Goal: Find contact information: Find contact information

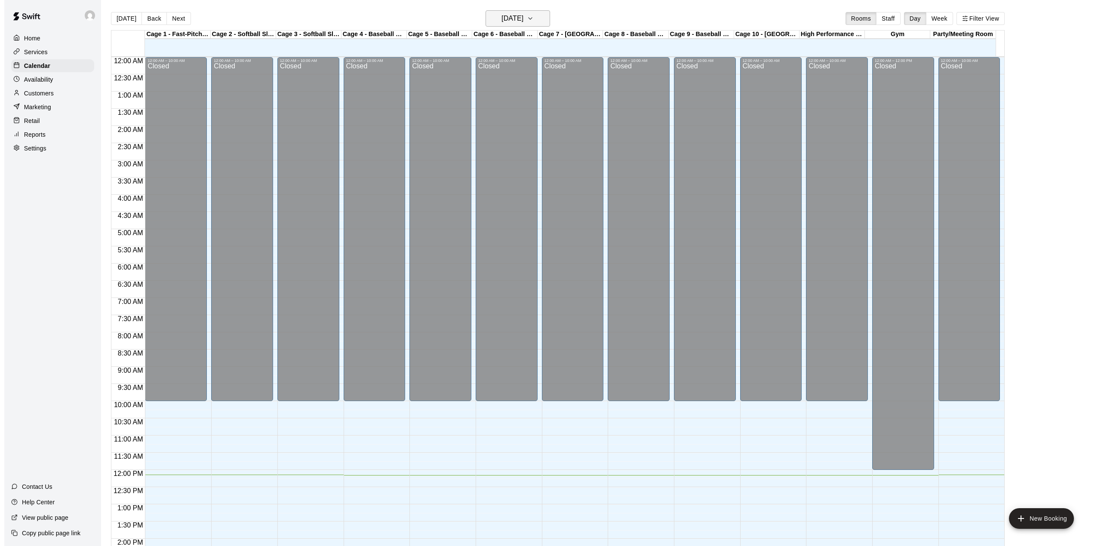
scroll to position [301, 0]
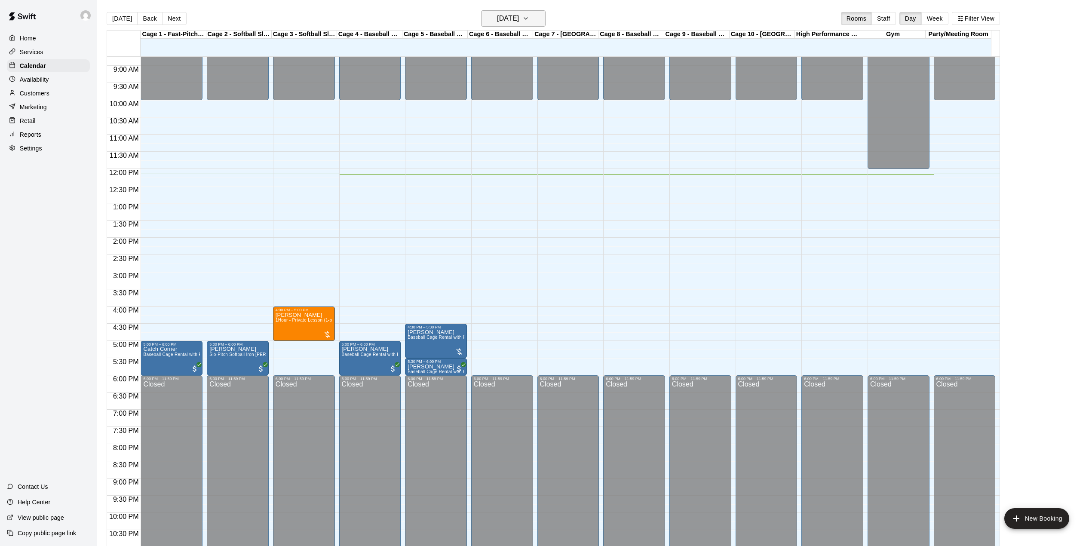
click at [519, 16] on h6 "[DATE]" at bounding box center [508, 18] width 22 height 12
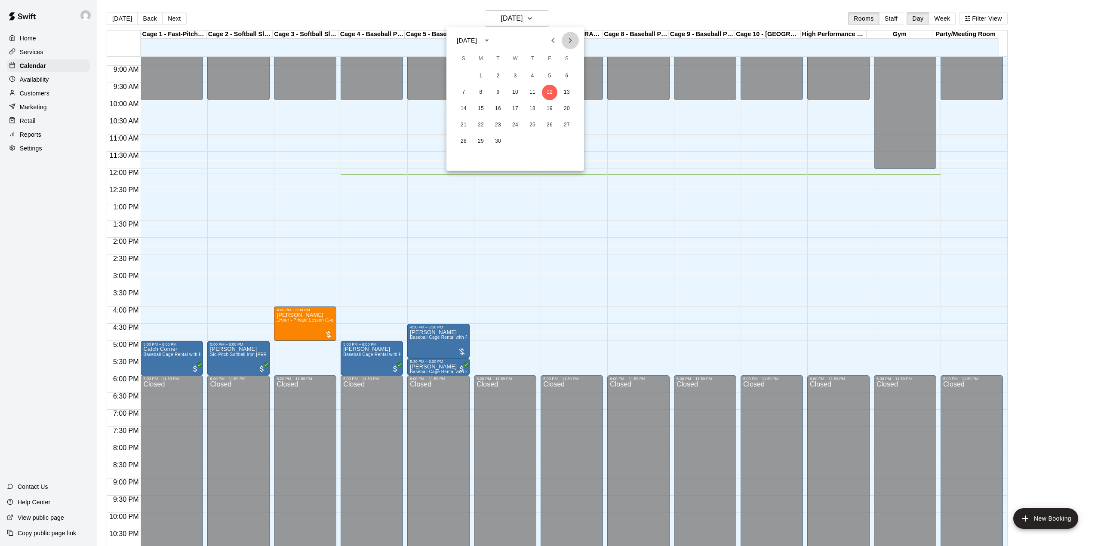
click at [568, 38] on icon "Next month" at bounding box center [570, 40] width 10 height 10
click at [117, 21] on div at bounding box center [550, 273] width 1101 height 546
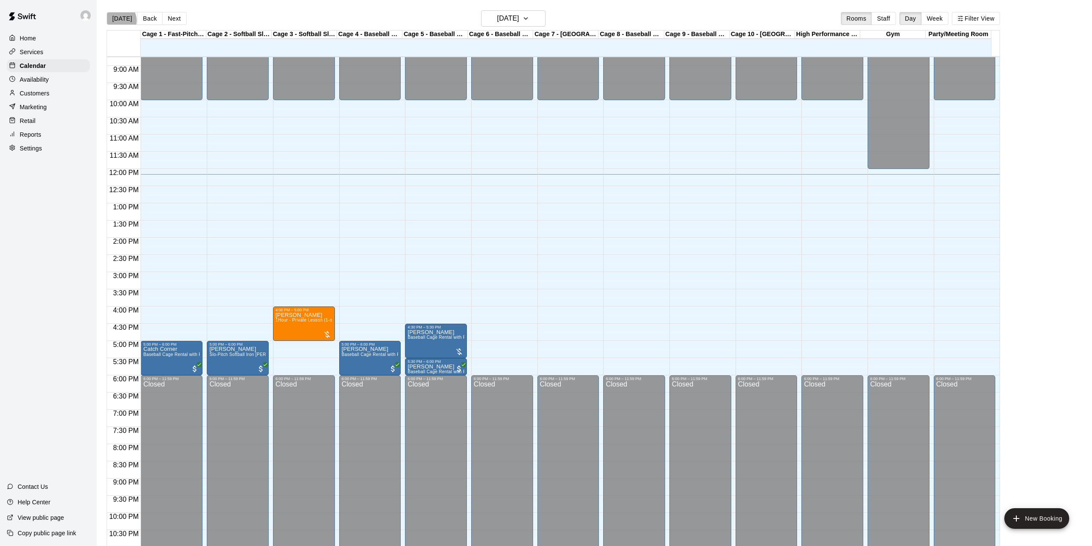
click at [117, 21] on button "[DATE]" at bounding box center [122, 18] width 31 height 13
click at [117, 23] on button "[DATE]" at bounding box center [122, 18] width 31 height 13
click at [529, 19] on icon "button" at bounding box center [525, 18] width 7 height 10
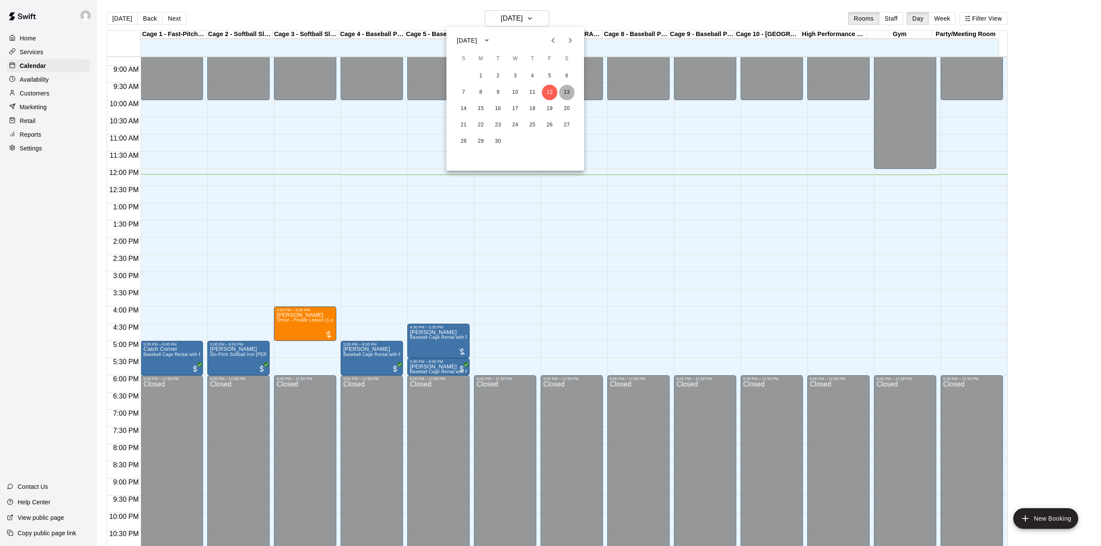
click at [566, 90] on button "13" at bounding box center [566, 92] width 15 height 15
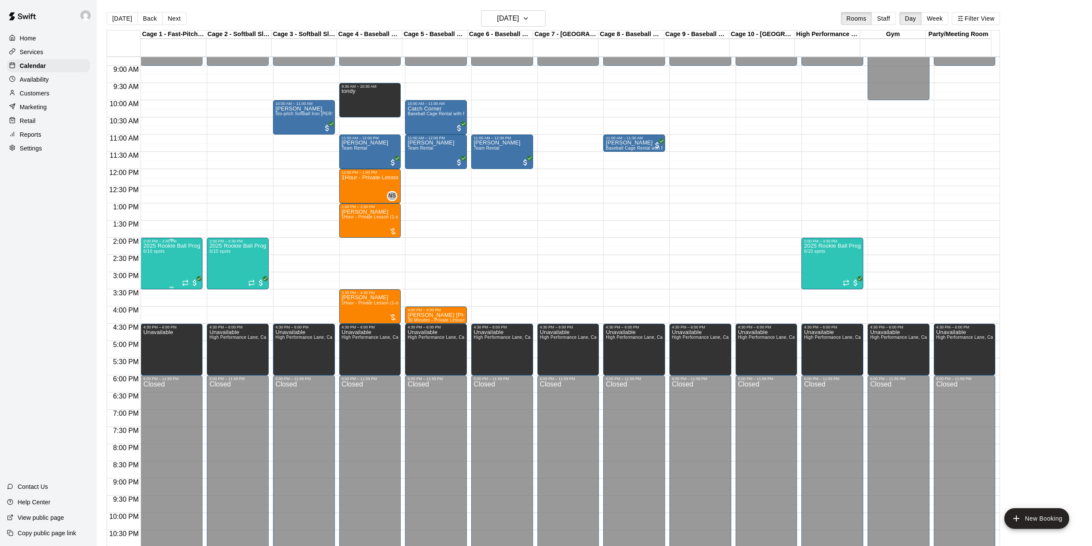
click at [158, 267] on div "2025 Rookie Ball Program-Phase 1 6/10 spots" at bounding box center [171, 516] width 57 height 546
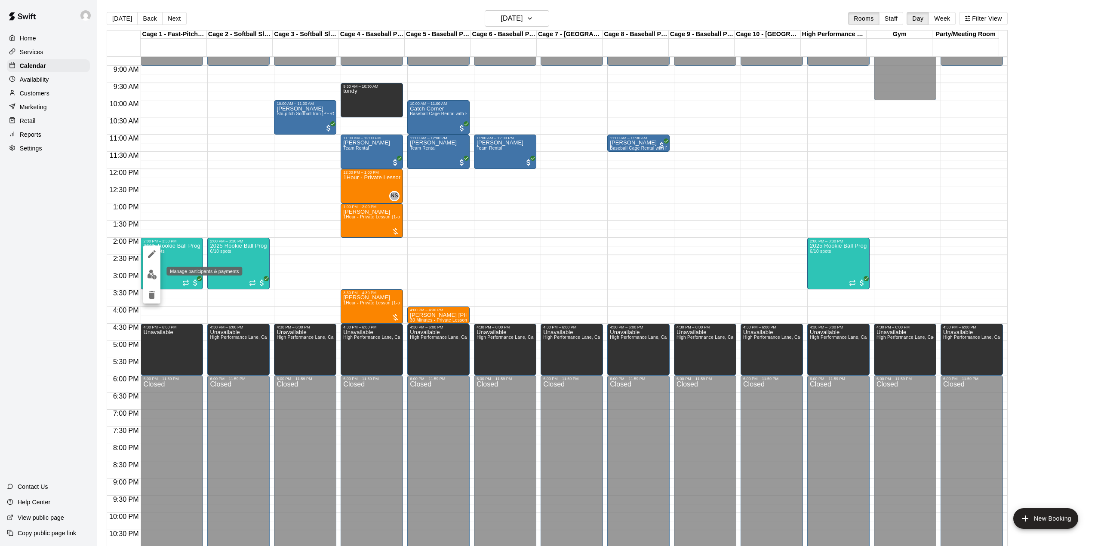
click at [152, 277] on img "edit" at bounding box center [152, 275] width 10 height 10
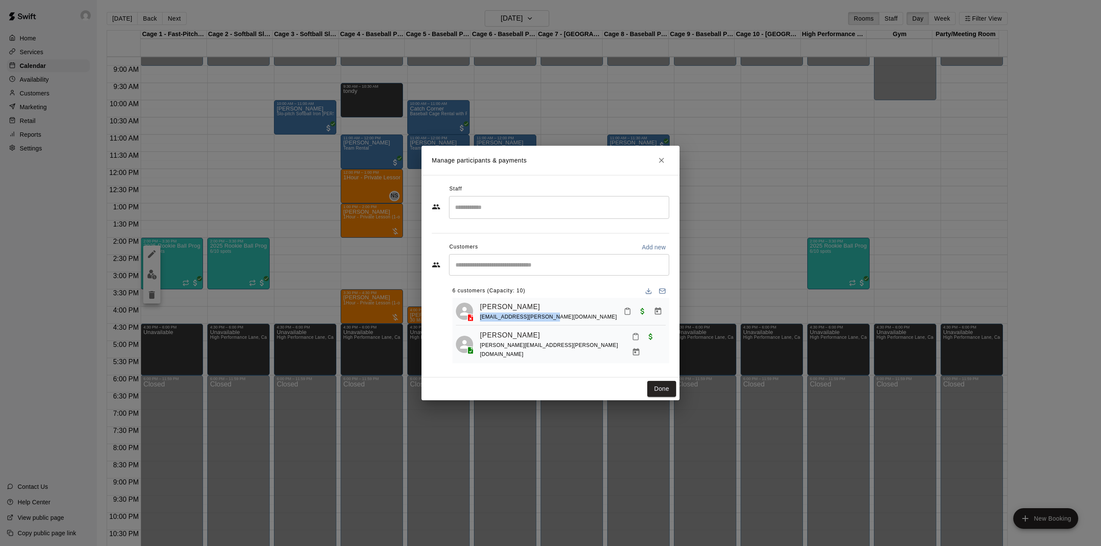
drag, startPoint x: 554, startPoint y: 317, endPoint x: 481, endPoint y: 318, distance: 73.5
click at [481, 318] on div "[PERSON_NAME] [PERSON_NAME][EMAIL_ADDRESS][DOMAIN_NAME]" at bounding box center [573, 311] width 186 height 20
copy span "[EMAIL_ADDRESS][PERSON_NAME][DOMAIN_NAME]"
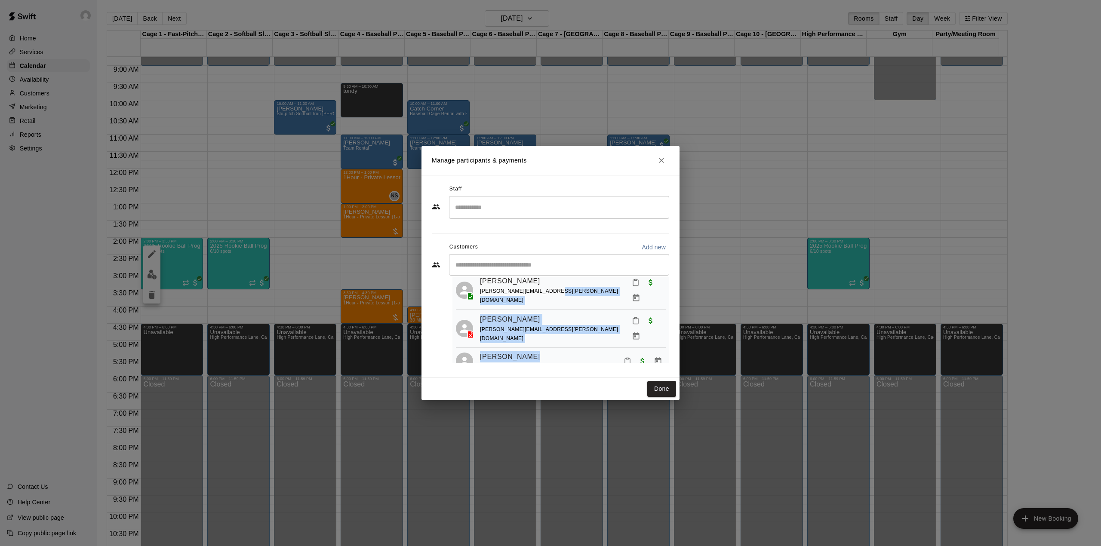
scroll to position [60, 0]
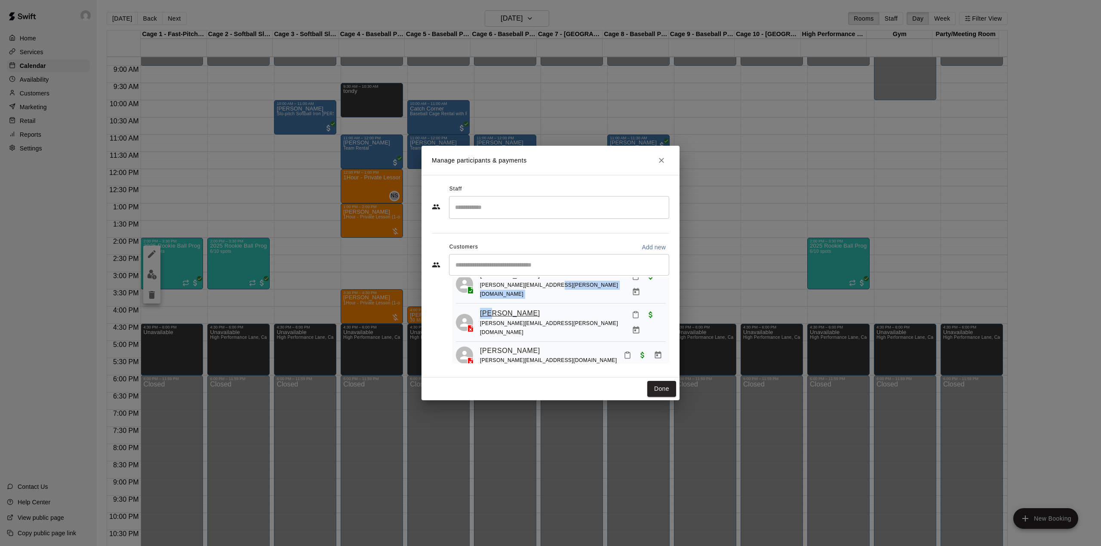
drag, startPoint x: 559, startPoint y: 347, endPoint x: 493, endPoint y: 309, distance: 77.1
click at [493, 309] on div "[PERSON_NAME] [PERSON_NAME][EMAIL_ADDRESS][DOMAIN_NAME] [PERSON_NAME] [PERSON_N…" at bounding box center [560, 332] width 217 height 189
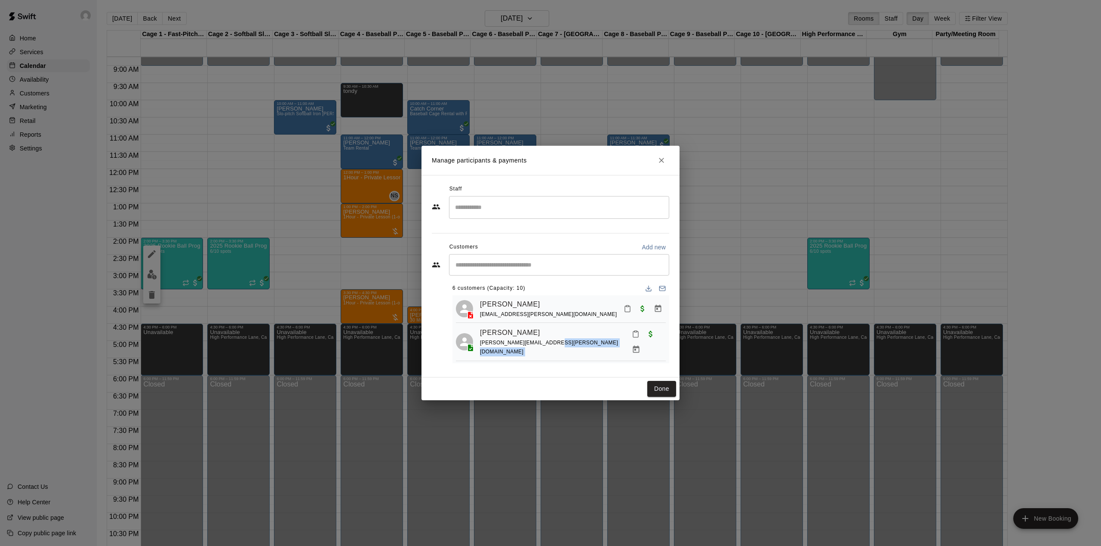
scroll to position [0, 0]
click at [558, 348] on div "[PERSON_NAME] [PERSON_NAME][EMAIL_ADDRESS][PERSON_NAME][DOMAIN_NAME]" at bounding box center [573, 344] width 186 height 31
click at [556, 343] on div "[PERSON_NAME] [PERSON_NAME][EMAIL_ADDRESS][PERSON_NAME][DOMAIN_NAME]" at bounding box center [573, 344] width 186 height 31
drag, startPoint x: 481, startPoint y: 347, endPoint x: 568, endPoint y: 350, distance: 86.9
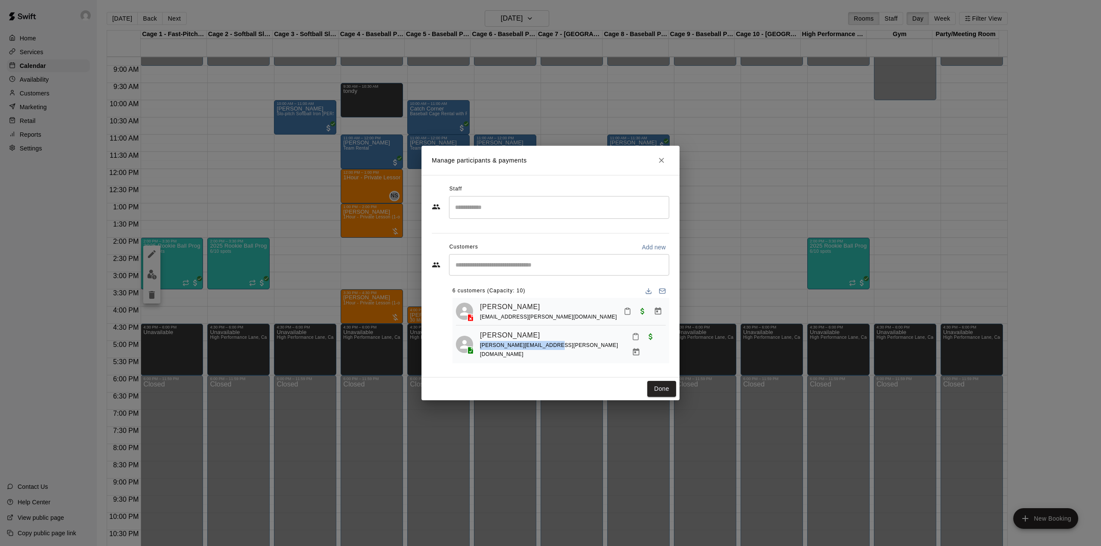
click at [568, 350] on div "[PERSON_NAME] [PERSON_NAME][EMAIL_ADDRESS][PERSON_NAME][DOMAIN_NAME]" at bounding box center [573, 344] width 186 height 31
copy span "[PERSON_NAME][EMAIL_ADDRESS][PERSON_NAME][DOMAIN_NAME]"
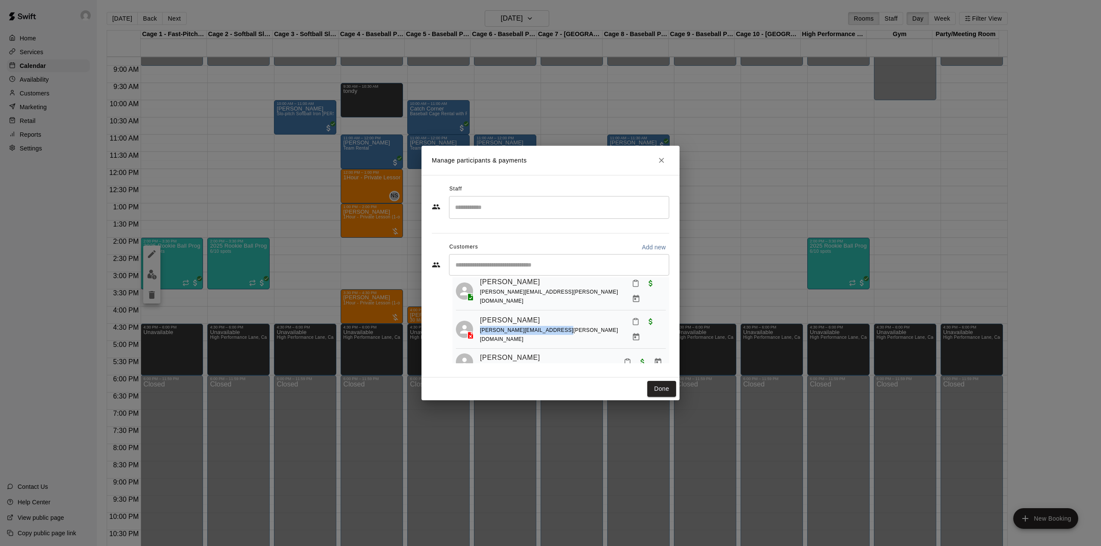
drag, startPoint x: 558, startPoint y: 321, endPoint x: 480, endPoint y: 322, distance: 77.8
click at [480, 327] on span "[PERSON_NAME][EMAIL_ADDRESS][PERSON_NAME][DOMAIN_NAME]" at bounding box center [549, 334] width 138 height 15
copy span "[PERSON_NAME][EMAIL_ADDRESS][PERSON_NAME][DOMAIN_NAME]"
click at [549, 360] on div "[PERSON_NAME] [PERSON_NAME][EMAIL_ADDRESS][DOMAIN_NAME] [PERSON_NAME] [PERSON_N…" at bounding box center [560, 339] width 217 height 189
click at [541, 352] on div "[PERSON_NAME] [PERSON_NAME][EMAIL_ADDRESS][DOMAIN_NAME]" at bounding box center [573, 362] width 186 height 20
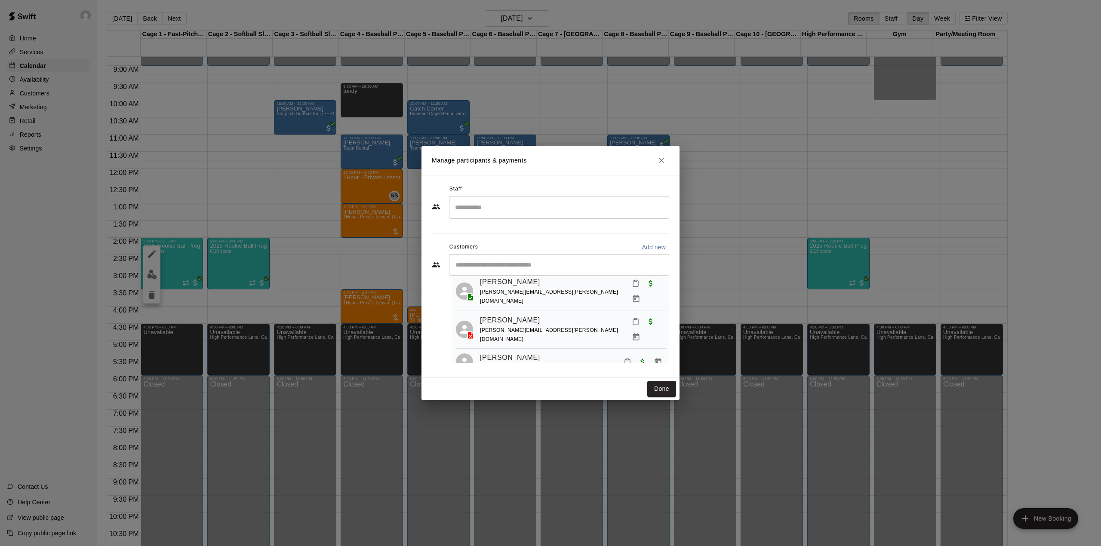
drag, startPoint x: 534, startPoint y: 348, endPoint x: 479, endPoint y: 351, distance: 54.7
click at [479, 352] on div "[PERSON_NAME] [PERSON_NAME][EMAIL_ADDRESS][DOMAIN_NAME]" at bounding box center [561, 362] width 210 height 20
copy span "[PERSON_NAME][EMAIL_ADDRESS][DOMAIN_NAME]"
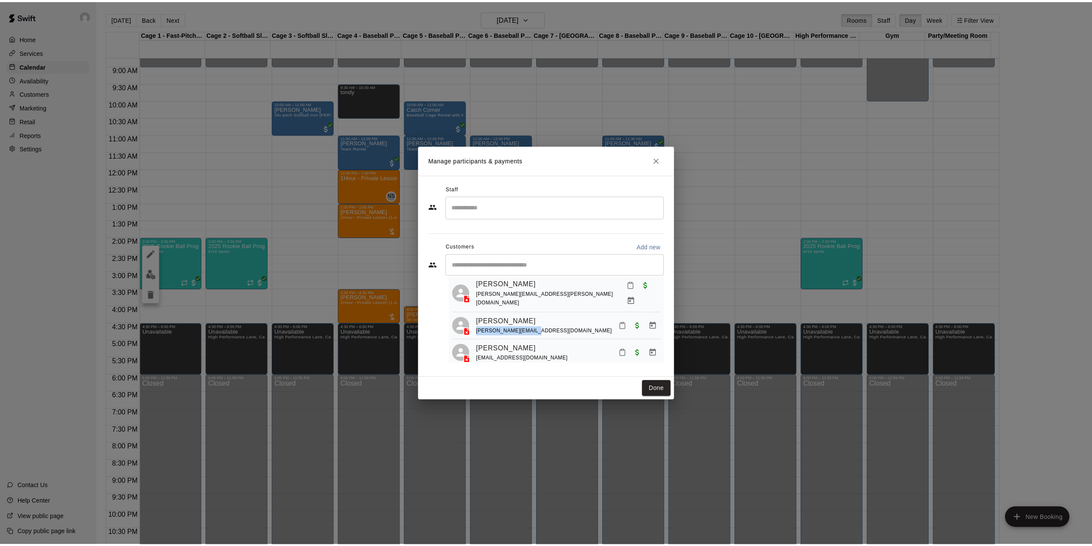
scroll to position [111, 0]
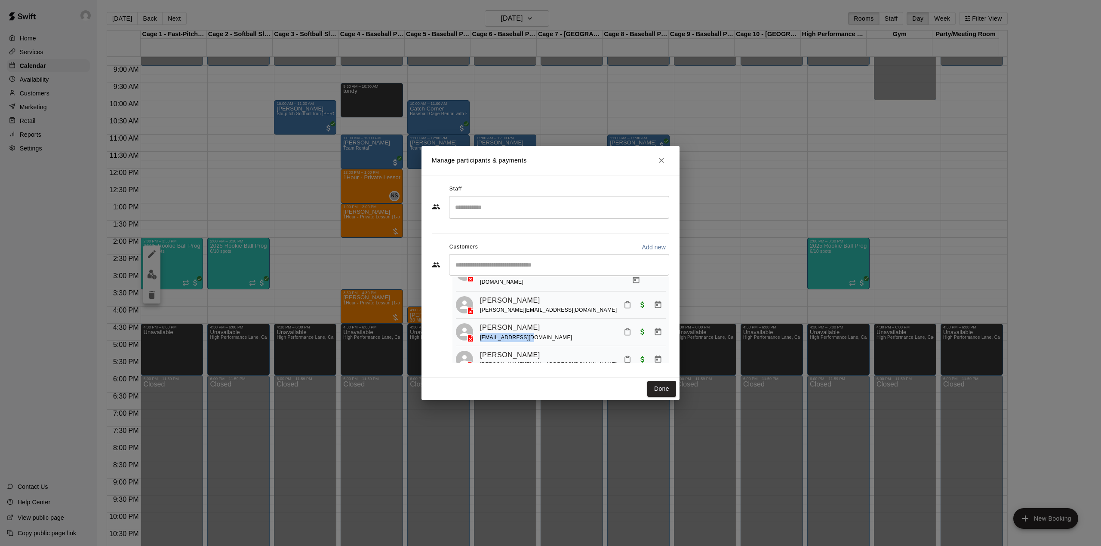
drag, startPoint x: 530, startPoint y: 320, endPoint x: 479, endPoint y: 321, distance: 51.2
click at [479, 322] on div "[PERSON_NAME] [EMAIL_ADDRESS][DOMAIN_NAME]" at bounding box center [561, 332] width 210 height 20
copy span "[EMAIL_ADDRESS][DOMAIN_NAME]"
drag, startPoint x: 553, startPoint y: 352, endPoint x: 479, endPoint y: 354, distance: 74.4
click at [479, 354] on div "[PERSON_NAME] [PERSON_NAME][EMAIL_ADDRESS][DOMAIN_NAME]" at bounding box center [561, 360] width 210 height 20
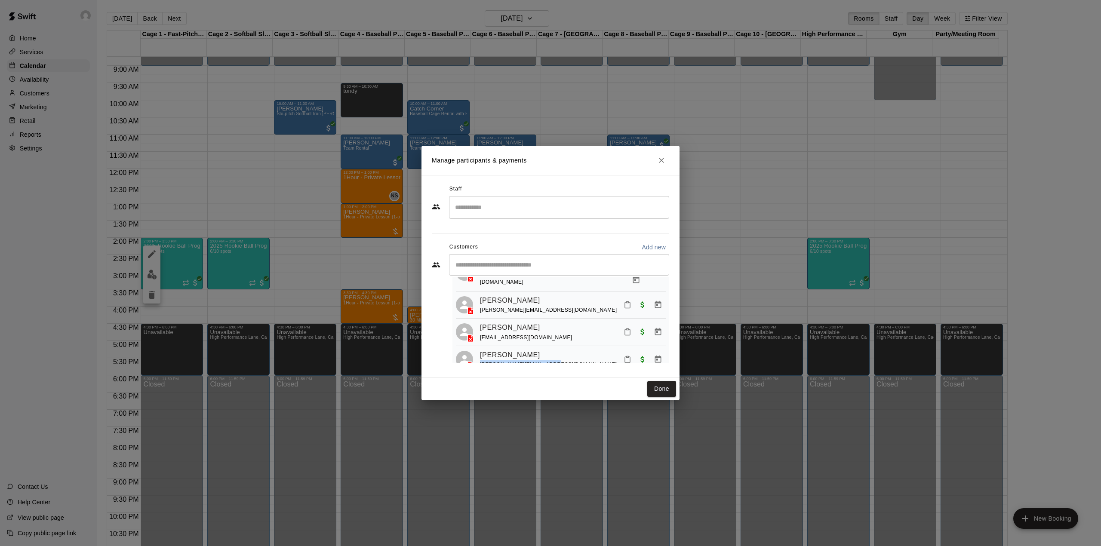
copy span "[PERSON_NAME][EMAIL_ADDRESS][DOMAIN_NAME]"
click at [660, 162] on icon "Close" at bounding box center [661, 160] width 5 height 5
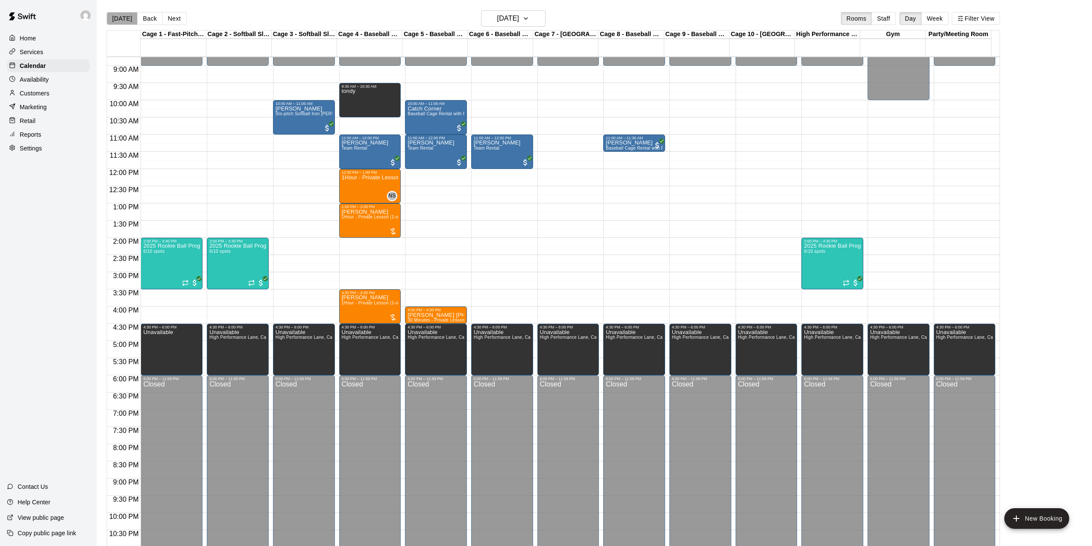
click at [123, 18] on button "[DATE]" at bounding box center [122, 18] width 31 height 13
